Goal: Task Accomplishment & Management: Complete application form

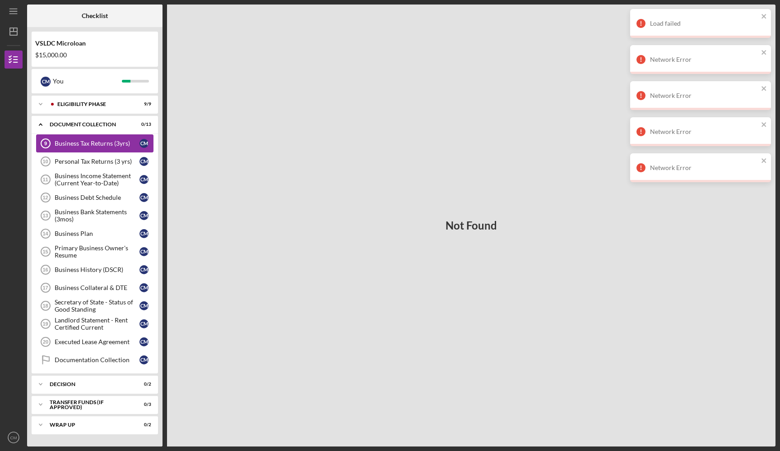
click at [115, 140] on div "Business Tax Returns (3yrs)" at bounding box center [97, 143] width 85 height 7
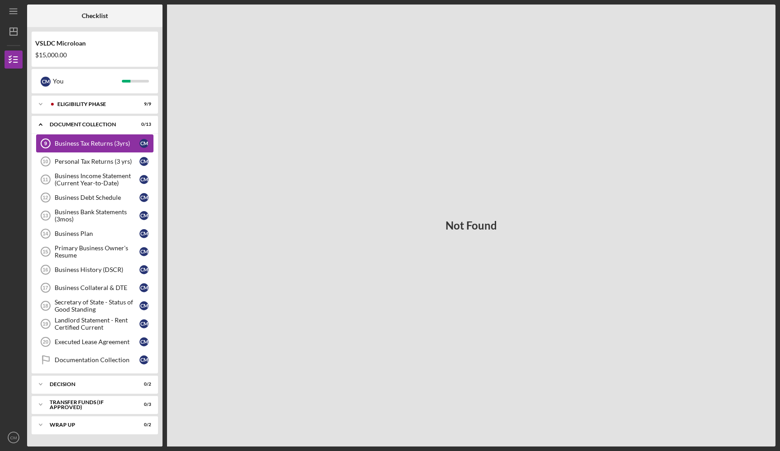
click at [114, 137] on link "Business Tax Returns (3yrs) 9 Business Tax Returns (3yrs) C M" at bounding box center [94, 143] width 117 height 18
click at [109, 165] on div "Personal Tax Returns (3 yrs)" at bounding box center [97, 161] width 85 height 7
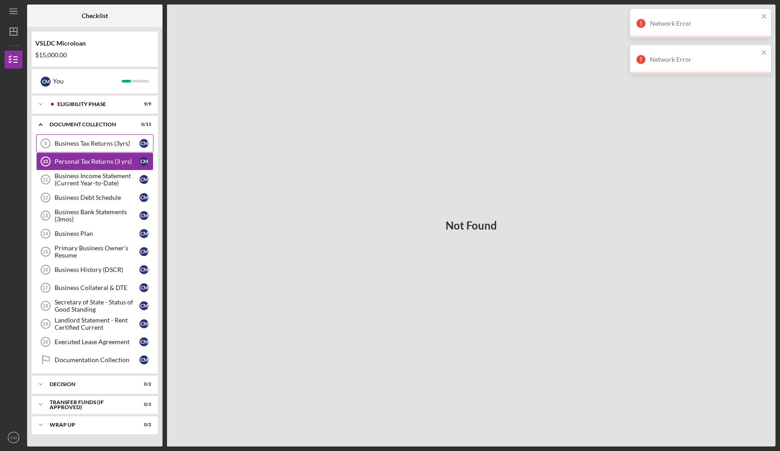
click at [103, 145] on div "Business Tax Returns (3yrs)" at bounding box center [97, 143] width 85 height 7
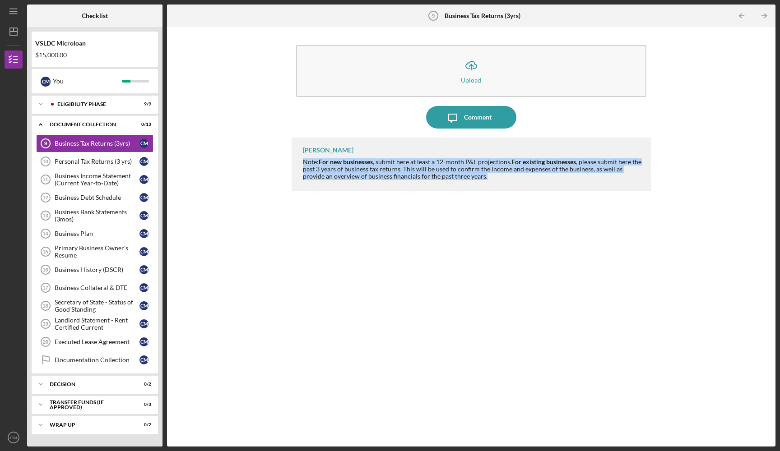
drag, startPoint x: 304, startPoint y: 156, endPoint x: 485, endPoint y: 202, distance: 187.7
click at [485, 202] on div "[PERSON_NAME] Note: For new businesses , submit here at least a 12-month P&L pr…" at bounding box center [471, 286] width 360 height 296
click at [486, 199] on div "[PERSON_NAME] Note: For new businesses , submit here at least a 12-month P&L pr…" at bounding box center [471, 286] width 360 height 296
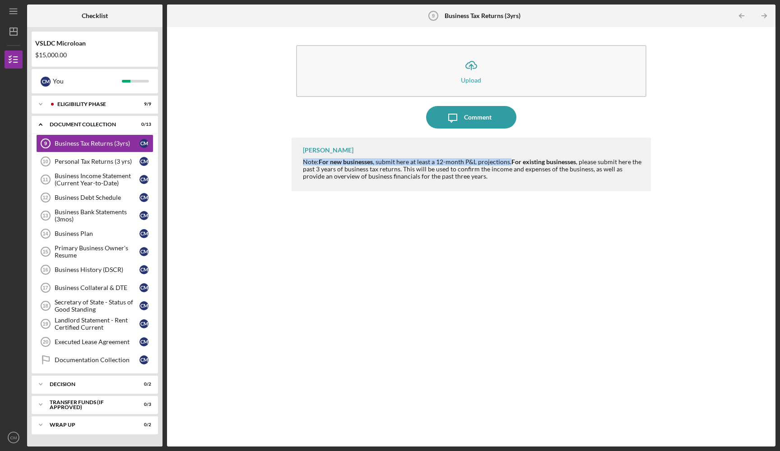
drag, startPoint x: 509, startPoint y: 164, endPoint x: 291, endPoint y: 162, distance: 218.8
click at [290, 162] on div "Icon/Upload Upload Icon/Message Comment [PERSON_NAME] Note: For new businesses …" at bounding box center [470, 237] width 599 height 411
copy div "Note: For new businesses , submit here at least a 12-month P&L projections."
click at [98, 159] on div "Personal Tax Returns (3 yrs)" at bounding box center [97, 161] width 85 height 7
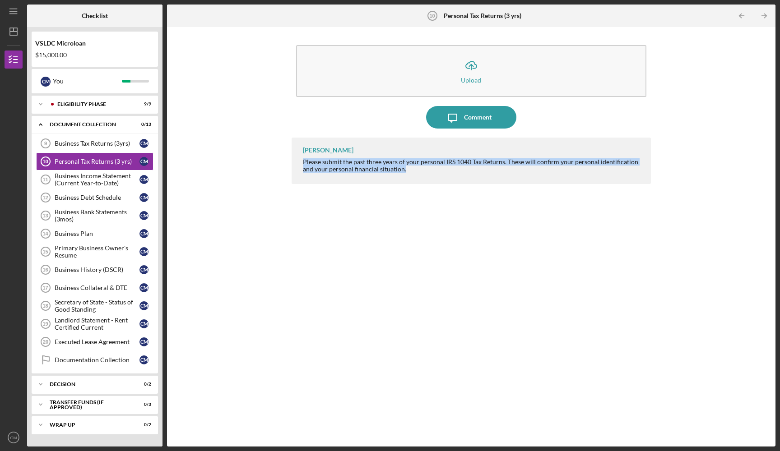
drag, startPoint x: 422, startPoint y: 173, endPoint x: 275, endPoint y: 157, distance: 147.9
click at [275, 157] on div "Icon/Upload Upload Icon/Message Comment [PERSON_NAME] Please submit the past th…" at bounding box center [470, 237] width 599 height 411
copy div "Please submit the past three years of your personal IRS 1040 Tax Returns. These…"
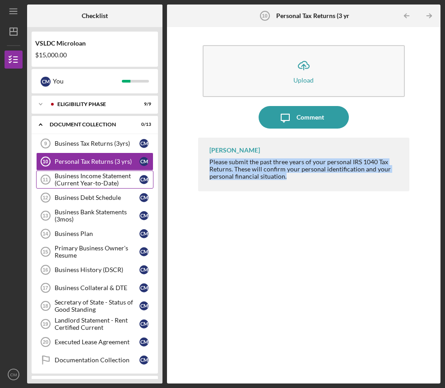
click at [87, 179] on div "Business Income Statement (Current Year-to-Date)" at bounding box center [97, 179] width 85 height 14
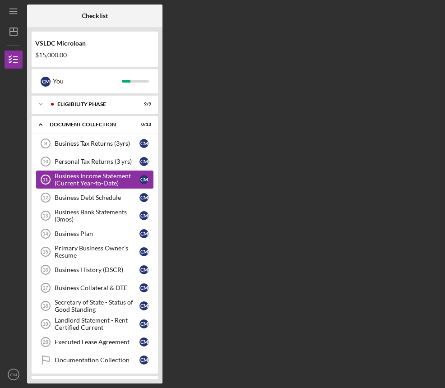
click at [87, 179] on div "Business Income Statement (Current Year-to-Date)" at bounding box center [97, 179] width 85 height 14
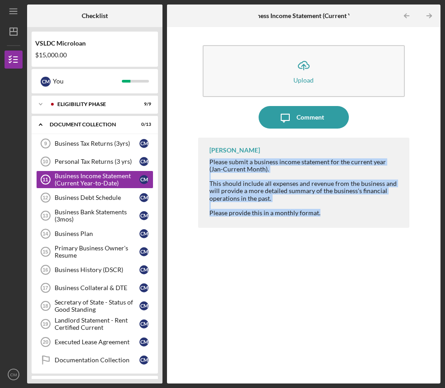
drag, startPoint x: 208, startPoint y: 158, endPoint x: 335, endPoint y: 224, distance: 143.5
click at [335, 224] on div "[PERSON_NAME] Please submit a business income statement for the current year (J…" at bounding box center [304, 183] width 212 height 90
copy div "Please submit a business income statement for the current year (Jan-Current Mon…"
click at [84, 203] on link "Business Debt Schedule 12 Business Debt Schedule C M" at bounding box center [94, 198] width 117 height 18
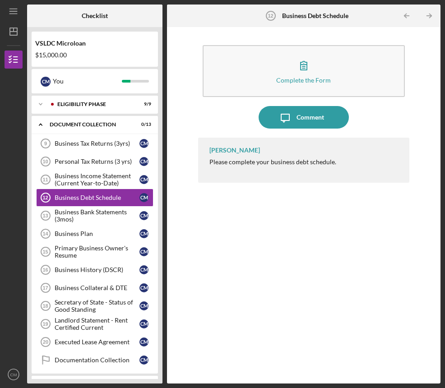
click at [292, 167] on div "[PERSON_NAME] Please complete your business debt schedule." at bounding box center [304, 160] width 212 height 45
click at [291, 164] on div "Please complete your business debt schedule." at bounding box center [272, 161] width 127 height 7
copy div "Please complete your business debt schedule."
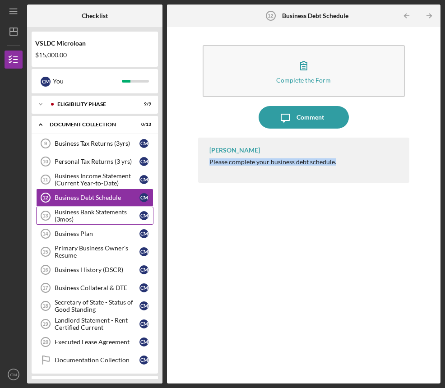
click at [88, 210] on div "Business Bank Statements (3mos)" at bounding box center [97, 215] width 85 height 14
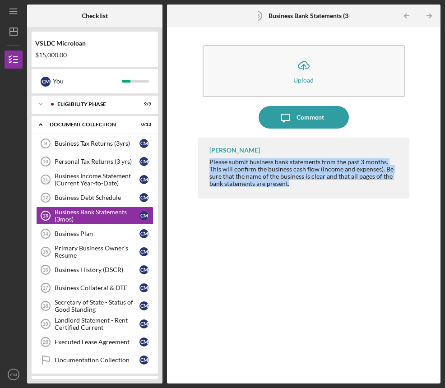
drag, startPoint x: 282, startPoint y: 186, endPoint x: 179, endPoint y: 154, distance: 107.3
click at [179, 154] on div "Icon/Upload Upload Icon/Message Comment [PERSON_NAME] Please submit business ba…" at bounding box center [303, 205] width 264 height 347
click at [82, 234] on div "Business Plan" at bounding box center [97, 233] width 85 height 7
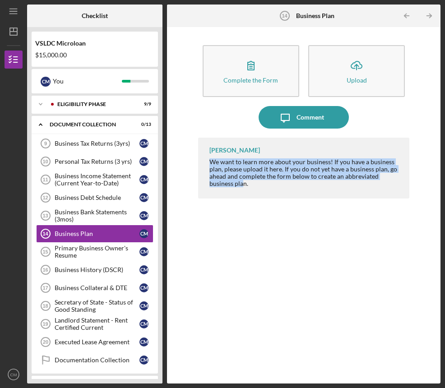
drag, startPoint x: 242, startPoint y: 186, endPoint x: 199, endPoint y: 157, distance: 51.6
click at [199, 157] on div "[PERSON_NAME] We want to learn more about your business! If you have a business…" at bounding box center [304, 168] width 212 height 61
copy div "We want to learn more about your business! If you have a business plan, please …"
click at [99, 255] on div "Primary Business Owner's Resume" at bounding box center [97, 252] width 85 height 14
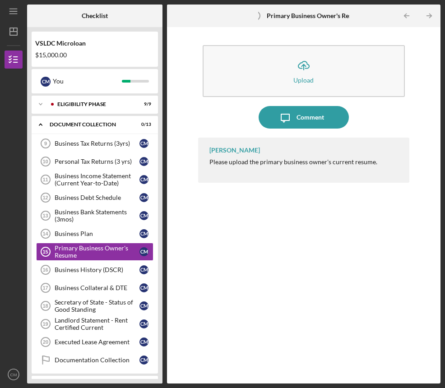
click at [249, 163] on div "Please upload the primary business owner's current resume." at bounding box center [293, 161] width 168 height 7
copy div "Please upload the primary business owner's current resume."
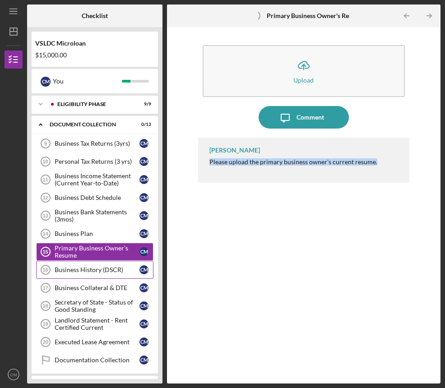
click at [67, 270] on div "Business History (DSCR)" at bounding box center [97, 269] width 85 height 7
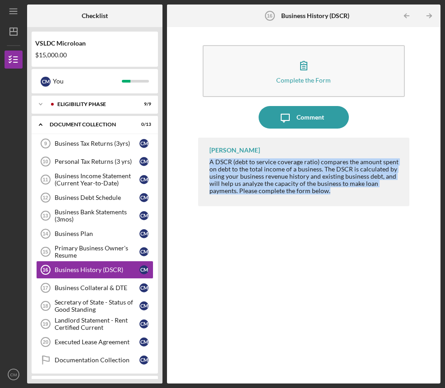
drag, startPoint x: 336, startPoint y: 192, endPoint x: 190, endPoint y: 157, distance: 149.5
click at [190, 157] on div "Complete the Form Form Icon/Message Comment [PERSON_NAME] A DSCR (debt to servi…" at bounding box center [303, 205] width 264 height 347
copy div "A DSCR (debt to service coverage ratio) compares the amount spent on debt to th…"
click at [72, 289] on div "Business Collateral & DTE" at bounding box center [97, 287] width 85 height 7
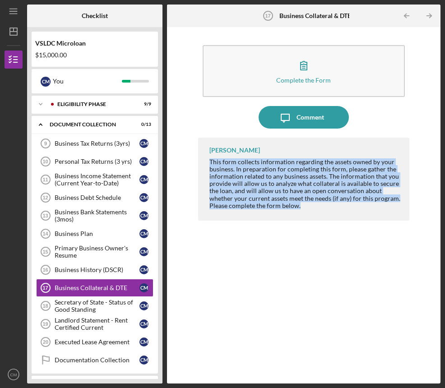
drag, startPoint x: 314, startPoint y: 206, endPoint x: 206, endPoint y: 159, distance: 118.2
click at [206, 159] on div "[PERSON_NAME] This form collects information regarding the assets owned by your…" at bounding box center [304, 179] width 212 height 83
copy div "This form collects information regarding the assets owned by your business. In …"
click at [85, 307] on div "Secretary of State - Status of Good Standing" at bounding box center [97, 306] width 85 height 14
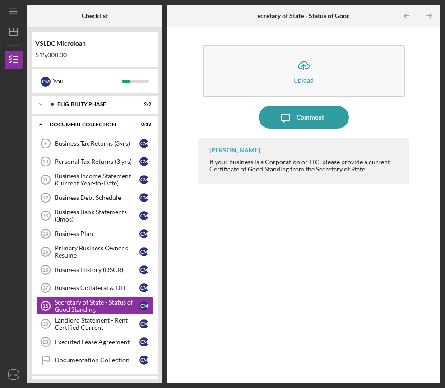
click at [257, 164] on div "If your business is a Corporation or LLC, please provide a current Certificate …" at bounding box center [304, 165] width 191 height 14
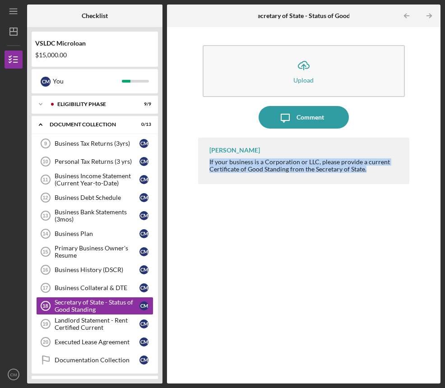
click at [257, 164] on div "If your business is a Corporation or LLC, please provide a current Certificate …" at bounding box center [304, 165] width 191 height 14
copy div "If your business is a Corporation or LLC, please provide a current Certificate …"
click at [88, 321] on div "Landlord Statement - Rent Certified Current" at bounding box center [97, 324] width 85 height 14
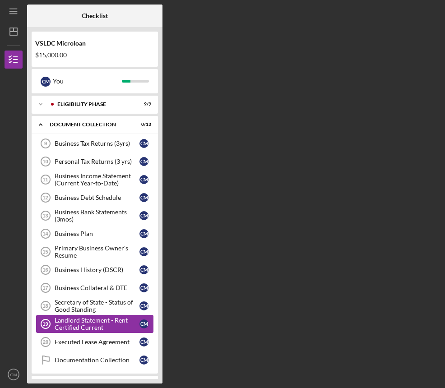
click at [88, 321] on div "Landlord Statement - Rent Certified Current" at bounding box center [97, 324] width 85 height 14
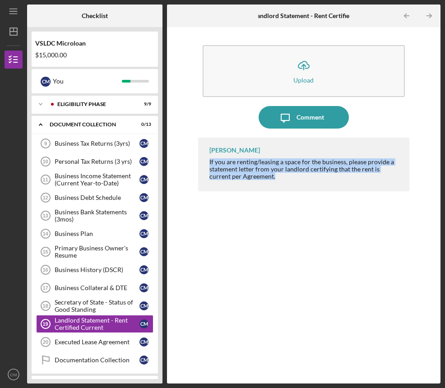
drag, startPoint x: 261, startPoint y: 173, endPoint x: 191, endPoint y: 156, distance: 72.1
click at [191, 156] on div "Icon/Upload Upload Icon/Message Comment [PERSON_NAME] If you are renting/leasin…" at bounding box center [303, 205] width 264 height 347
copy div "If you are renting/leasing a space for the business, please provide a statement…"
click at [77, 340] on div "Executed Lease Agreement" at bounding box center [97, 341] width 85 height 7
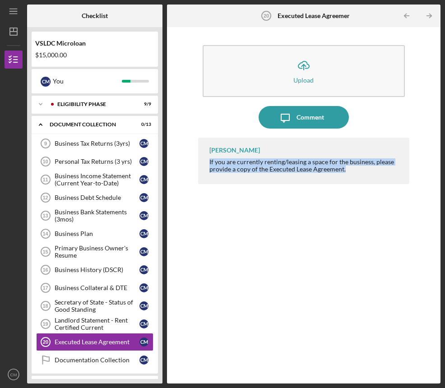
drag, startPoint x: 355, startPoint y: 172, endPoint x: 193, endPoint y: 164, distance: 162.1
click at [193, 164] on div "Icon/Upload Upload Icon/Message Comment [PERSON_NAME] If you are currently rent…" at bounding box center [303, 205] width 264 height 347
click at [100, 356] on link "Documentation Collection Documentation Collection C M" at bounding box center [94, 360] width 117 height 18
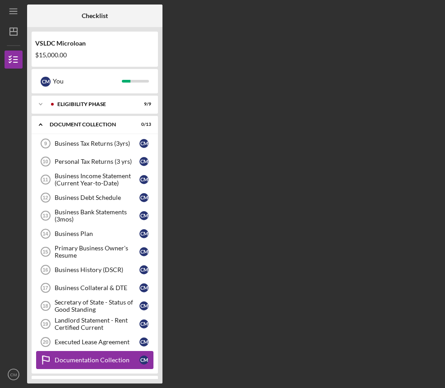
click at [100, 356] on link "Documentation Collection Documentation Collection C M" at bounding box center [94, 360] width 117 height 18
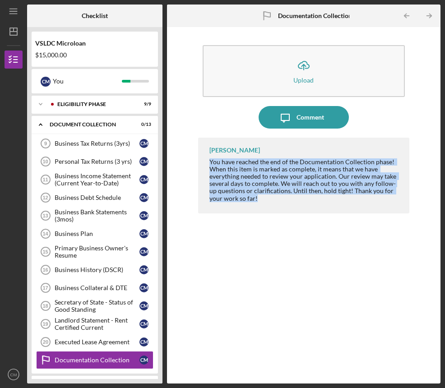
drag, startPoint x: 243, startPoint y: 198, endPoint x: 202, endPoint y: 162, distance: 54.7
click at [202, 162] on div "[PERSON_NAME] You have reached the end of the Documentation Collection phase! W…" at bounding box center [304, 176] width 212 height 76
